Goal: Browse casually: Explore the website without a specific task or goal

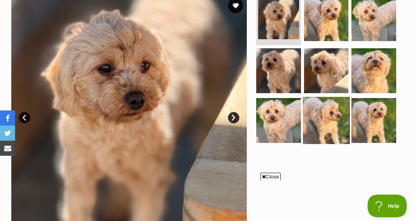
scroll to position [165, 0]
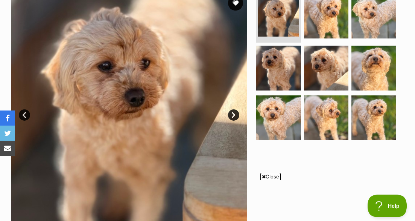
click at [236, 121] on link "Next" at bounding box center [233, 114] width 11 height 11
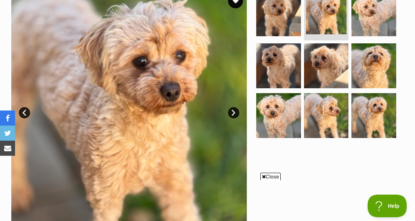
click at [236, 118] on link "Next" at bounding box center [233, 112] width 11 height 11
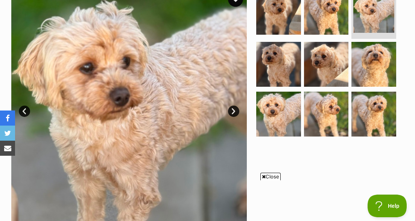
click at [234, 116] on link "Next" at bounding box center [233, 110] width 11 height 11
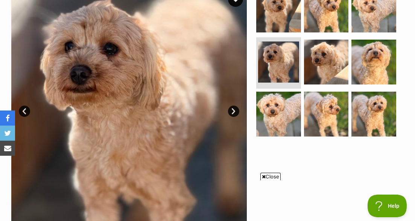
click at [234, 116] on link "Next" at bounding box center [233, 110] width 11 height 11
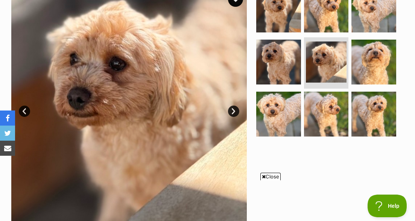
click at [235, 117] on link "Next" at bounding box center [233, 110] width 11 height 11
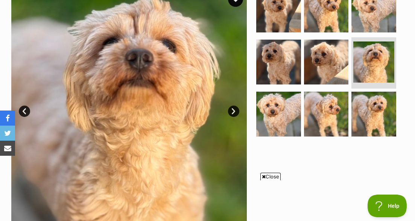
click at [235, 117] on link "Next" at bounding box center [233, 110] width 11 height 11
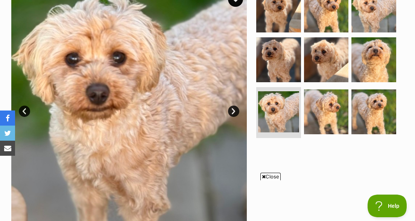
click at [236, 117] on link "Next" at bounding box center [233, 110] width 11 height 11
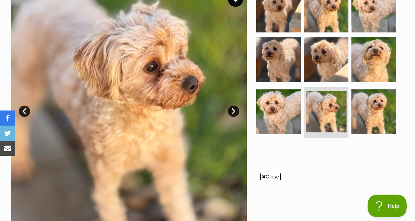
click at [235, 115] on link "Next" at bounding box center [233, 110] width 11 height 11
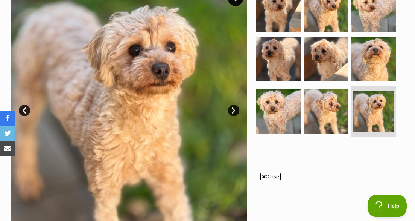
scroll to position [171, 0]
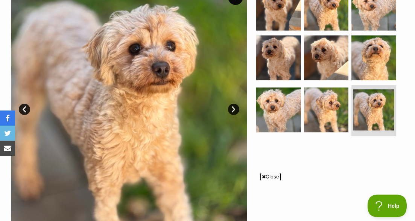
click at [234, 115] on link "Next" at bounding box center [233, 109] width 11 height 11
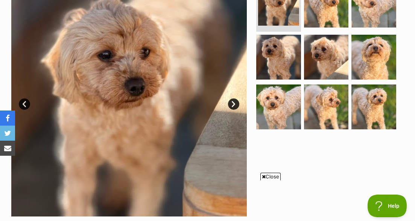
scroll to position [176, 0]
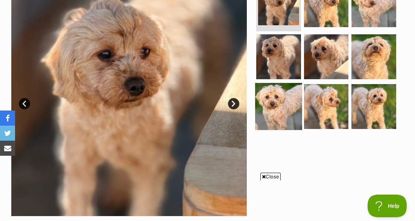
click at [290, 113] on img at bounding box center [278, 106] width 47 height 47
